Goal: Information Seeking & Learning: Learn about a topic

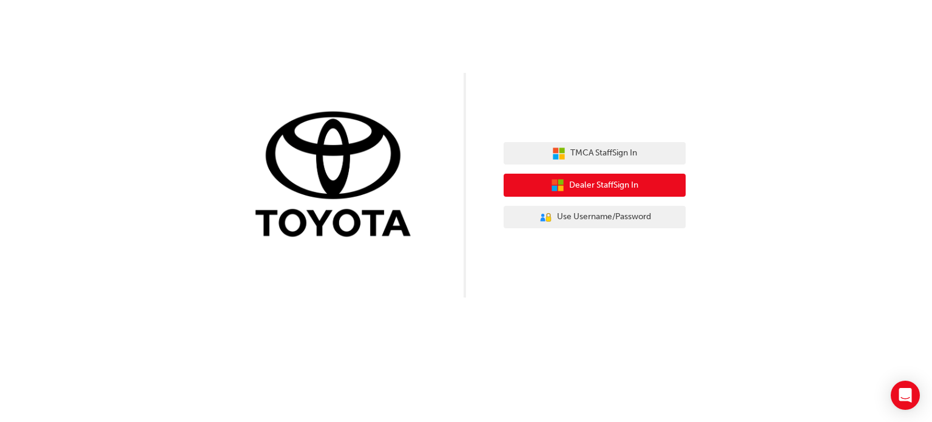
click at [589, 180] on span "Dealer Staff Sign In" at bounding box center [603, 185] width 69 height 14
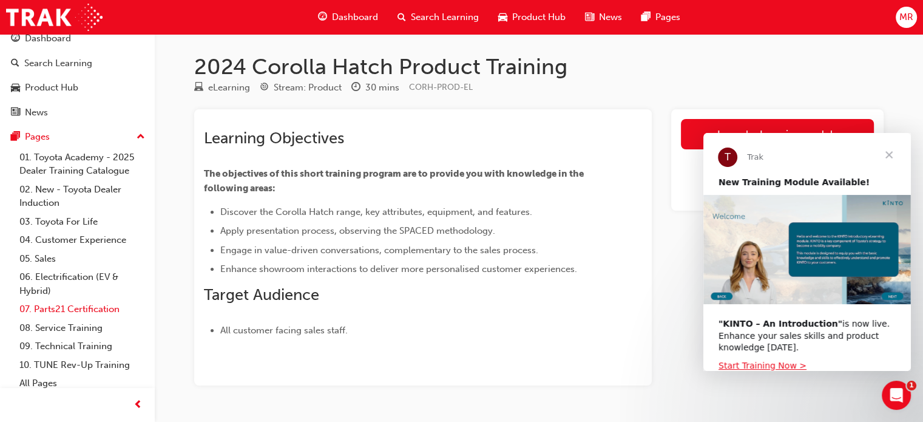
scroll to position [19, 0]
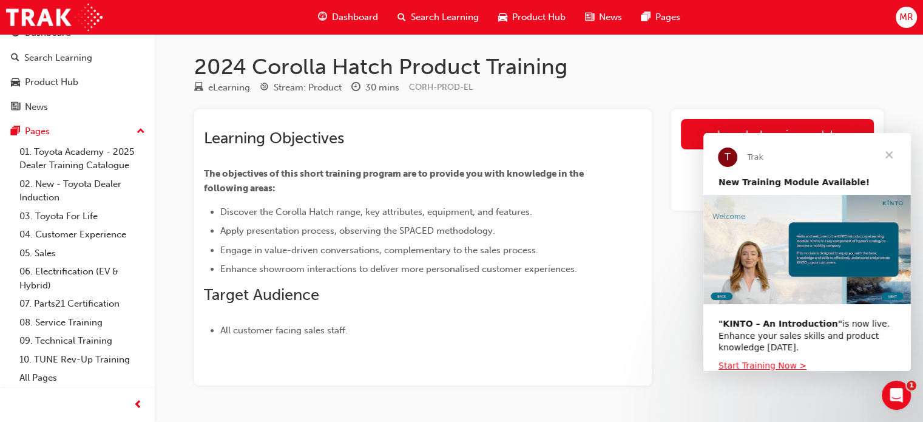
click at [892, 154] on span "Close" at bounding box center [889, 155] width 44 height 44
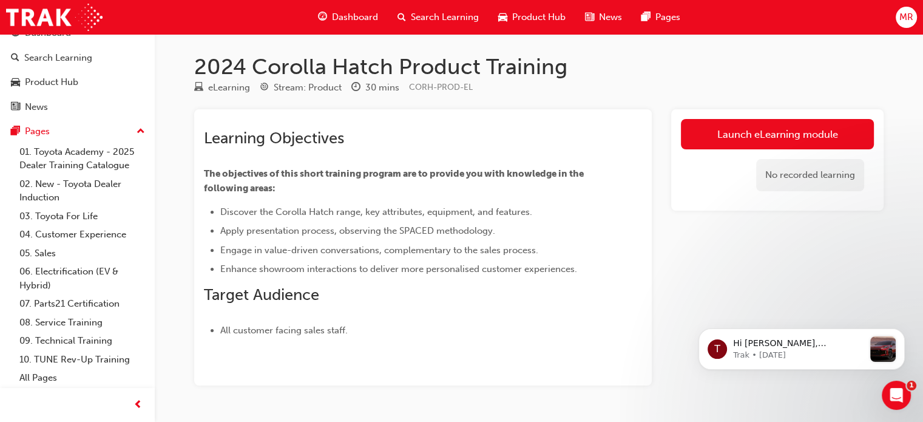
scroll to position [0, 0]
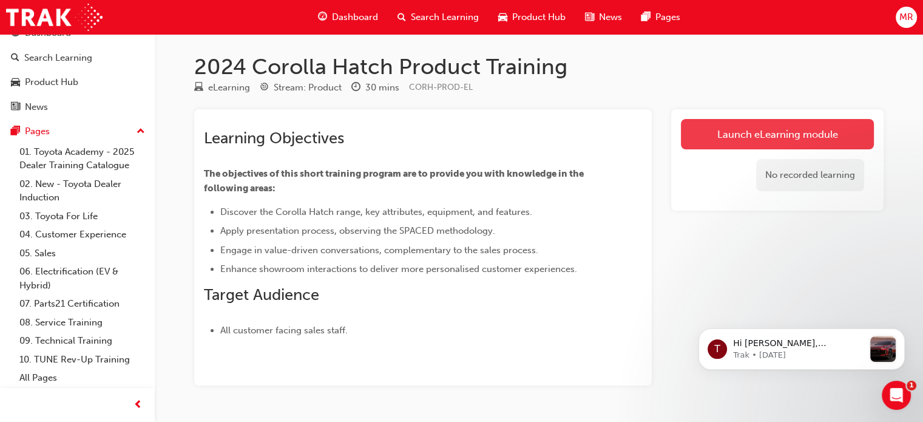
click at [791, 128] on link "Launch eLearning module" at bounding box center [777, 134] width 193 height 30
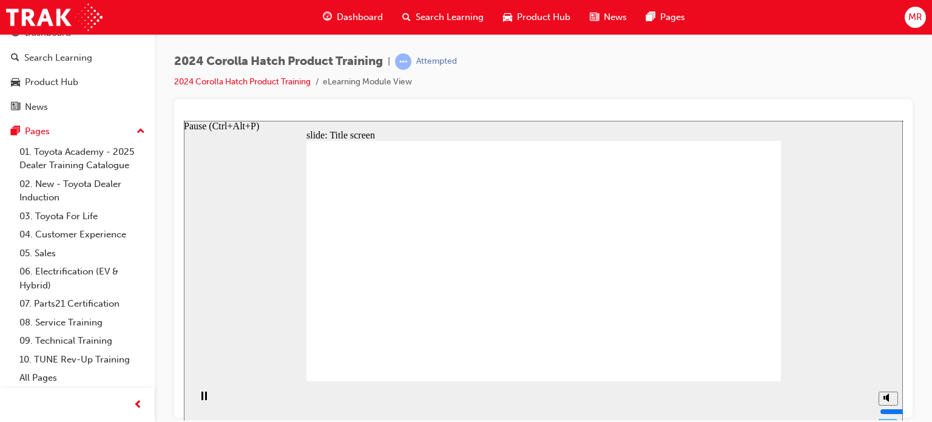
click at [201, 399] on rect "Pause (Ctrl+Alt+P)" at bounding box center [202, 395] width 2 height 8
click at [262, 283] on div "slide: Title screen Oval 1 Toyota Corolla Hatch Product Training START Toyota C…" at bounding box center [543, 270] width 719 height 300
click at [201, 399] on icon "Play (Ctrl+Alt+P)" at bounding box center [204, 395] width 8 height 9
drag, startPoint x: 886, startPoint y: 355, endPoint x: 887, endPoint y: 334, distance: 21.3
type input "10"
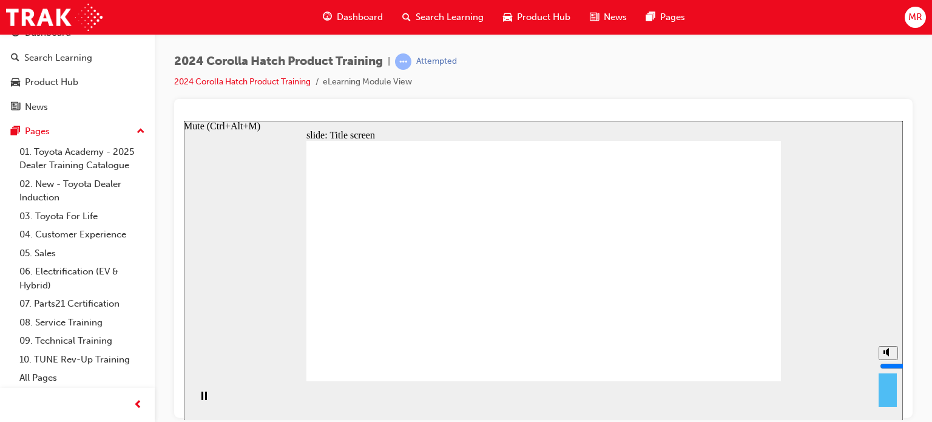
click at [887, 361] on input "volume" at bounding box center [919, 366] width 78 height 10
